Goal: Communication & Community: Answer question/provide support

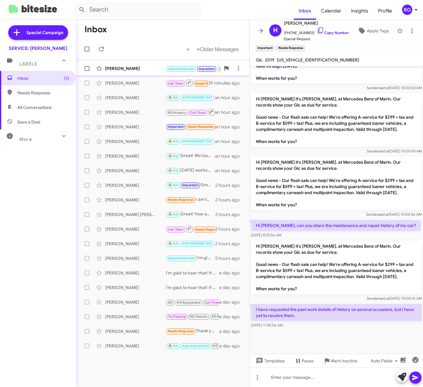
click at [119, 67] on div "[PERSON_NAME]" at bounding box center [135, 68] width 61 height 6
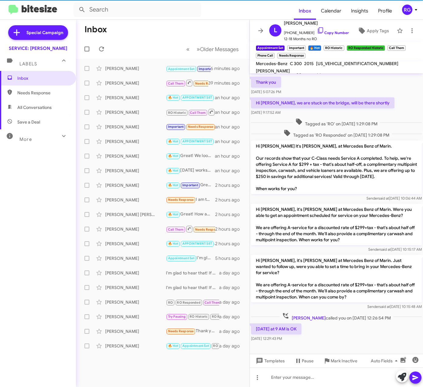
scroll to position [232, 0]
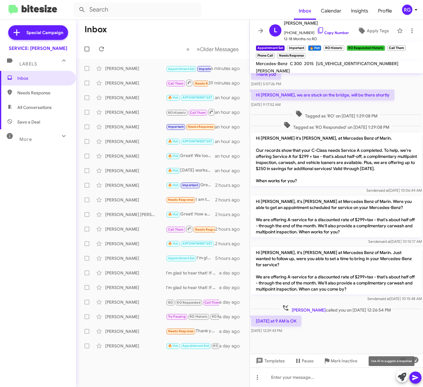
click at [405, 376] on icon at bounding box center [402, 376] width 9 height 9
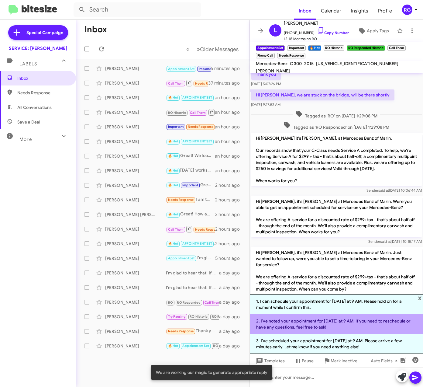
click at [357, 330] on li "2. I've noted your appointment for [DATE] at 9 AM. If you need to reschedule or…" at bounding box center [336, 324] width 173 height 20
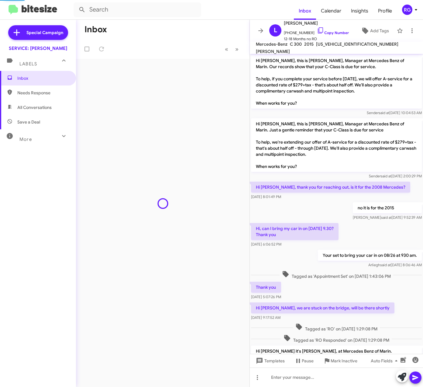
scroll to position [200, 0]
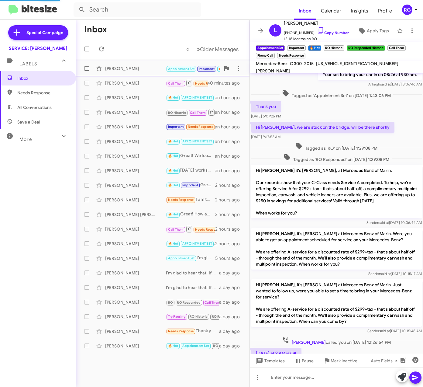
click at [152, 64] on div "Luisa Manfredi Appointment Set Important 🔥 Hot RO Historic RO Responded Histori…" at bounding box center [163, 68] width 164 height 12
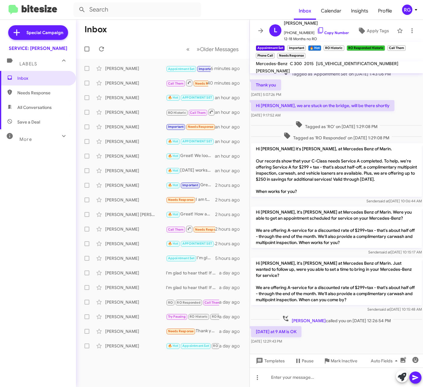
scroll to position [232, 0]
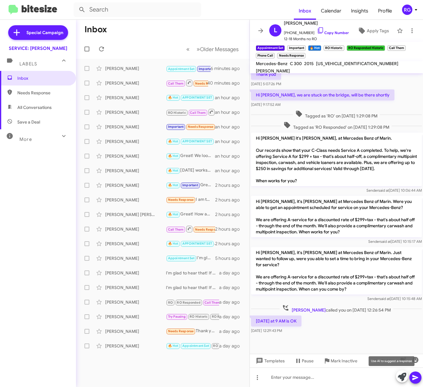
click at [401, 374] on icon at bounding box center [402, 376] width 9 height 9
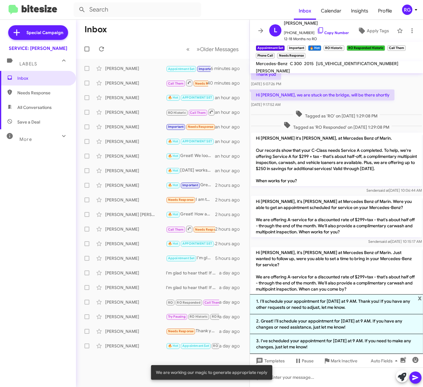
click at [337, 311] on li "1. I’ll schedule your appointment for next Tuesday at 9 AM. Thank you! If you h…" at bounding box center [336, 304] width 173 height 20
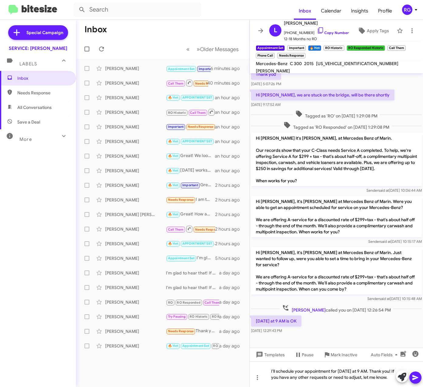
click at [416, 379] on icon at bounding box center [415, 377] width 7 height 7
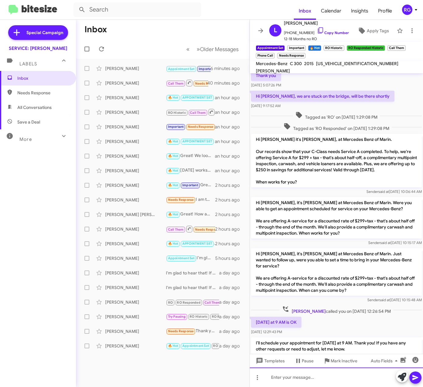
scroll to position [261, 0]
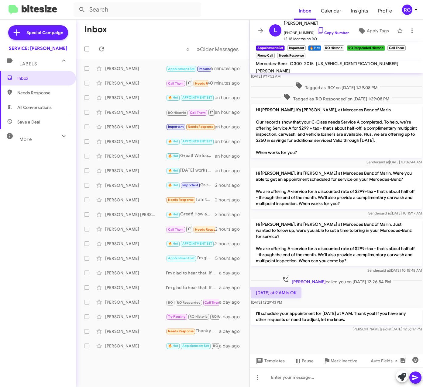
click at [331, 64] on div "[US_VEHICLE_IDENTIFICATION_NUMBER]" at bounding box center [357, 63] width 85 height 7
copy span "[US_VEHICLE_IDENTIFICATION_NUMBER]"
click at [287, 243] on p "Hi [PERSON_NAME], it's [PERSON_NAME] at Mercedes Benz of Marin. Just wanted to …" at bounding box center [336, 242] width 171 height 47
click at [286, 242] on p "Hi [PERSON_NAME], it's [PERSON_NAME] at Mercedes Benz of Marin. Just wanted to …" at bounding box center [336, 242] width 171 height 47
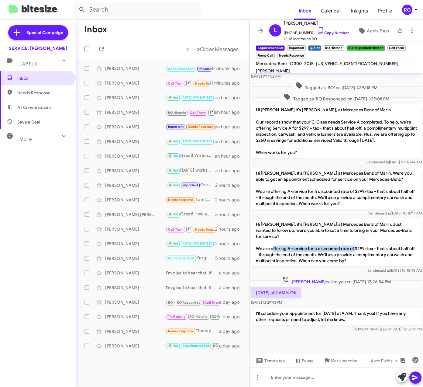
drag, startPoint x: 287, startPoint y: 241, endPoint x: 370, endPoint y: 242, distance: 83.0
click at [370, 242] on p "Hi [PERSON_NAME], it's [PERSON_NAME] at Mercedes Benz of Marin. Just wanted to …" at bounding box center [336, 242] width 171 height 47
copy p "A-service for a discounted rate of $299+tax"
click at [320, 316] on p "I’ll schedule your appointment for next Tuesday at 9 AM. Thank you! If you have…" at bounding box center [336, 316] width 171 height 17
click at [358, 34] on icon at bounding box center [361, 30] width 7 height 7
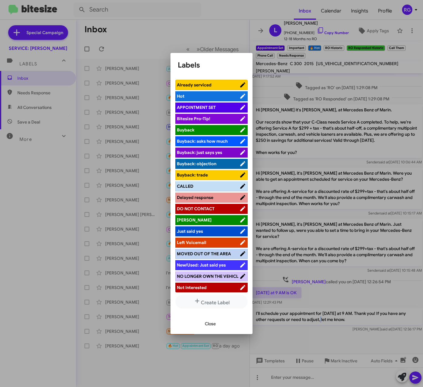
click at [220, 107] on span "APPOINTMENT SET" at bounding box center [208, 107] width 63 height 6
click at [206, 327] on span "Close" at bounding box center [210, 323] width 11 height 11
